Goal: Find specific page/section: Find specific page/section

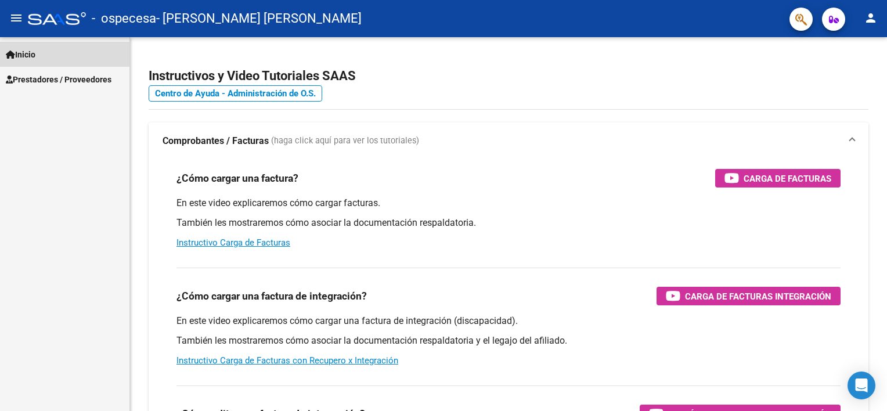
click at [35, 57] on span "Inicio" at bounding box center [21, 54] width 30 height 13
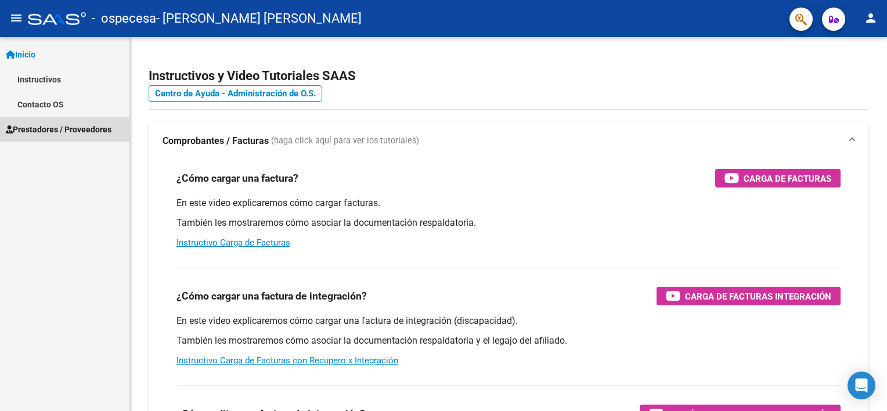
click at [28, 127] on span "Prestadores / Proveedores" at bounding box center [59, 129] width 106 height 13
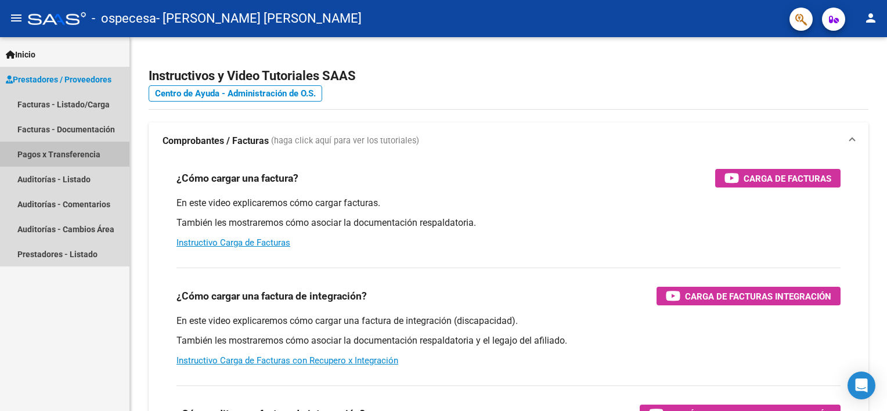
click at [34, 163] on link "Pagos x Transferencia" at bounding box center [65, 154] width 130 height 25
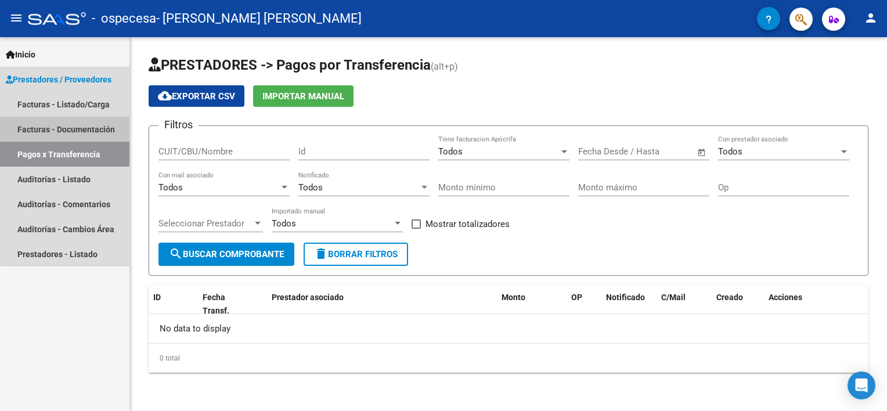
click at [80, 128] on link "Facturas - Documentación" at bounding box center [65, 129] width 130 height 25
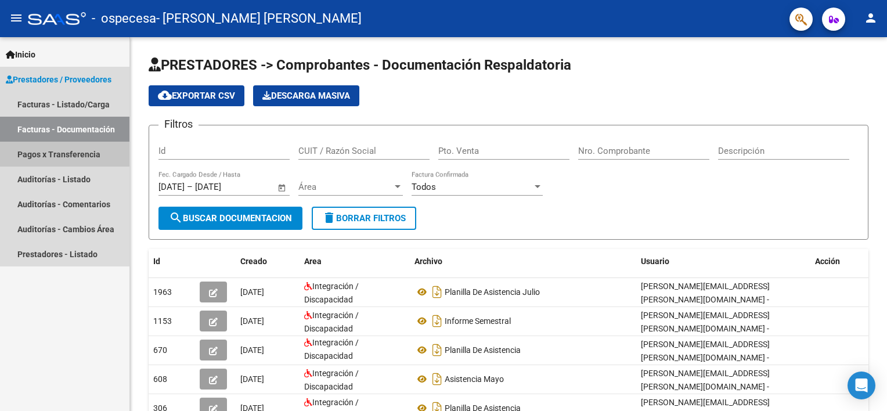
click at [48, 159] on link "Pagos x Transferencia" at bounding box center [65, 154] width 130 height 25
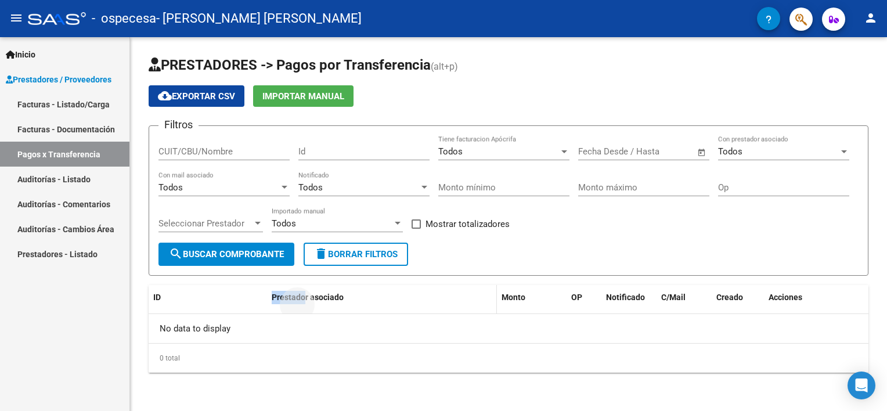
drag, startPoint x: 221, startPoint y: 309, endPoint x: 305, endPoint y: 300, distance: 84.7
click at [305, 300] on div "ID Fecha Transf. Prestador asociado Monto OP Notificado C/Mail Creado Acciones" at bounding box center [509, 304] width 720 height 38
click at [305, 300] on span "Prestador asociado" at bounding box center [308, 297] width 72 height 9
click at [306, 347] on div "PRESTADORES -> Pagos por Transferencia (alt+p) cloud_download Exportar CSV Impo…" at bounding box center [508, 223] width 757 height 373
